Goal: Go to known website: Access a specific website the user already knows

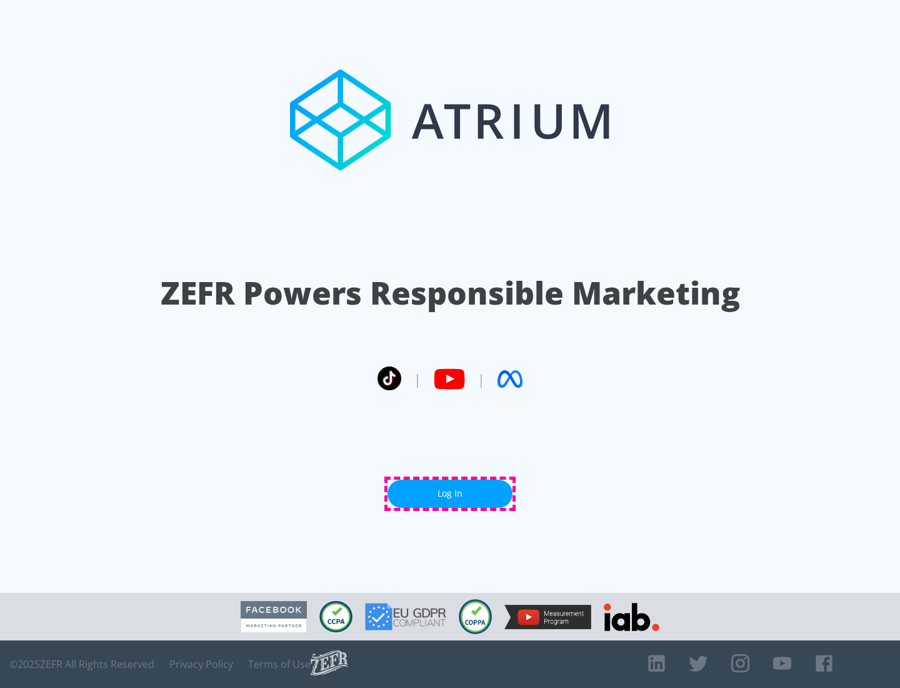
click at [450, 493] on link "Log In" at bounding box center [450, 493] width 125 height 28
